Goal: Information Seeking & Learning: Check status

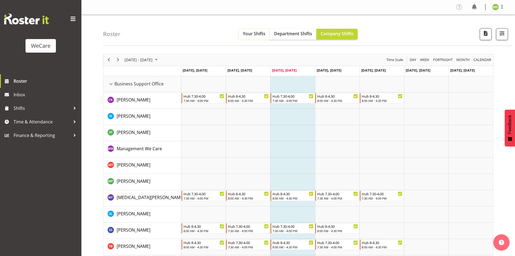
click at [241, 33] on button "Your Shifts" at bounding box center [254, 34] width 31 height 11
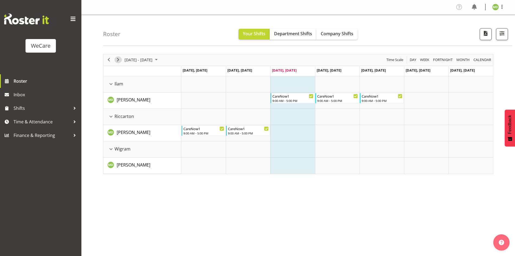
click at [118, 60] on span "Next" at bounding box center [118, 59] width 7 height 7
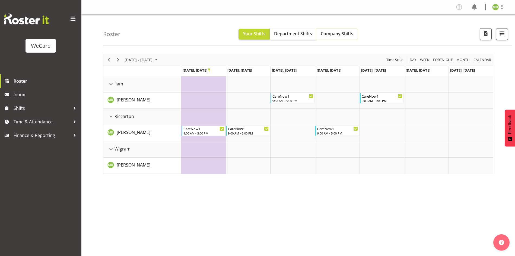
click at [324, 31] on span "Company Shifts" at bounding box center [337, 34] width 33 height 6
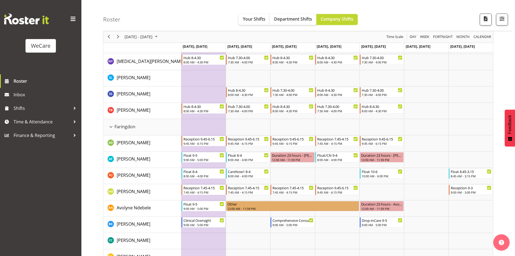
scroll to position [136, 0]
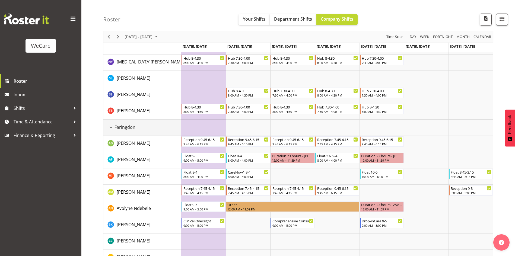
click at [113, 127] on div "Faringdon resource" at bounding box center [110, 127] width 7 height 7
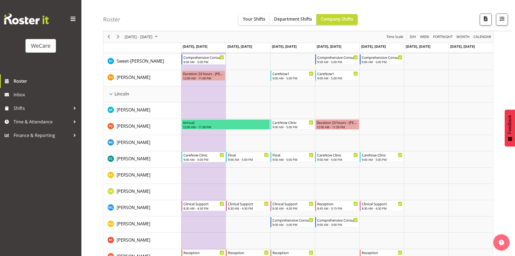
scroll to position [570, 0]
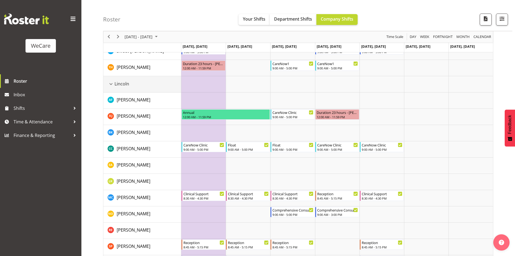
click at [111, 84] on div "Lincoln resource" at bounding box center [110, 84] width 7 height 7
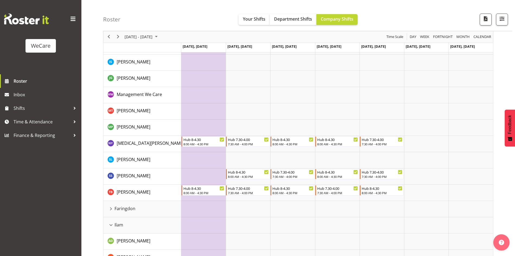
scroll to position [0, 0]
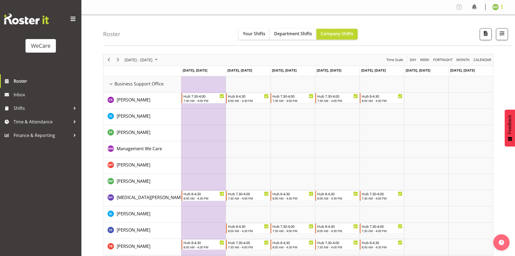
click at [500, 7] on span at bounding box center [502, 7] width 7 height 7
click at [478, 31] on link "Log Out" at bounding box center [479, 29] width 52 height 10
